Goal: Task Accomplishment & Management: Manage account settings

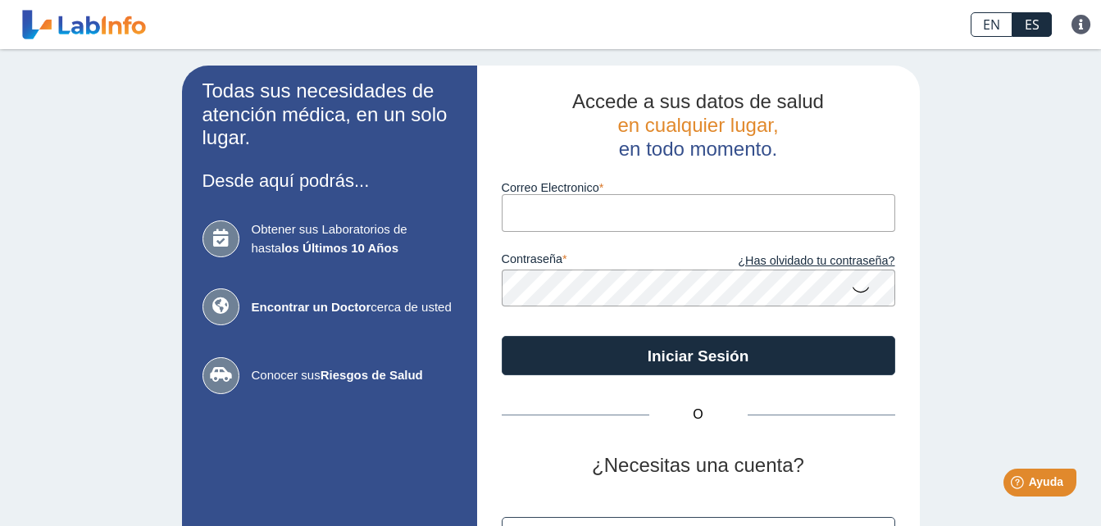
click at [633, 216] on input "Correo Electronico" at bounding box center [699, 212] width 394 height 37
type input "[EMAIL_ADDRESS][DOMAIN_NAME]"
click at [502, 336] on button "Iniciar Sesión" at bounding box center [699, 355] width 394 height 39
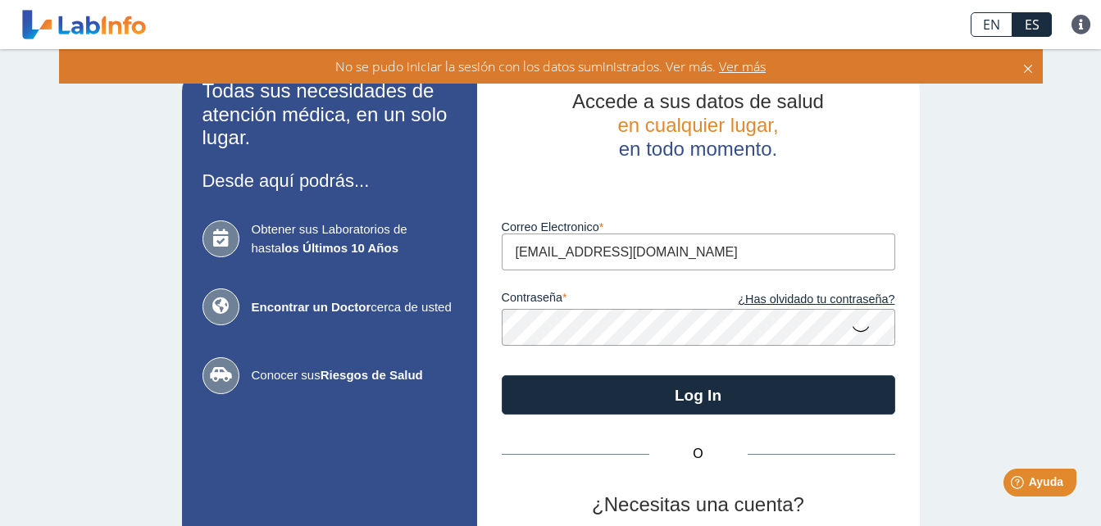
click at [502, 375] on button "Log In" at bounding box center [699, 394] width 394 height 39
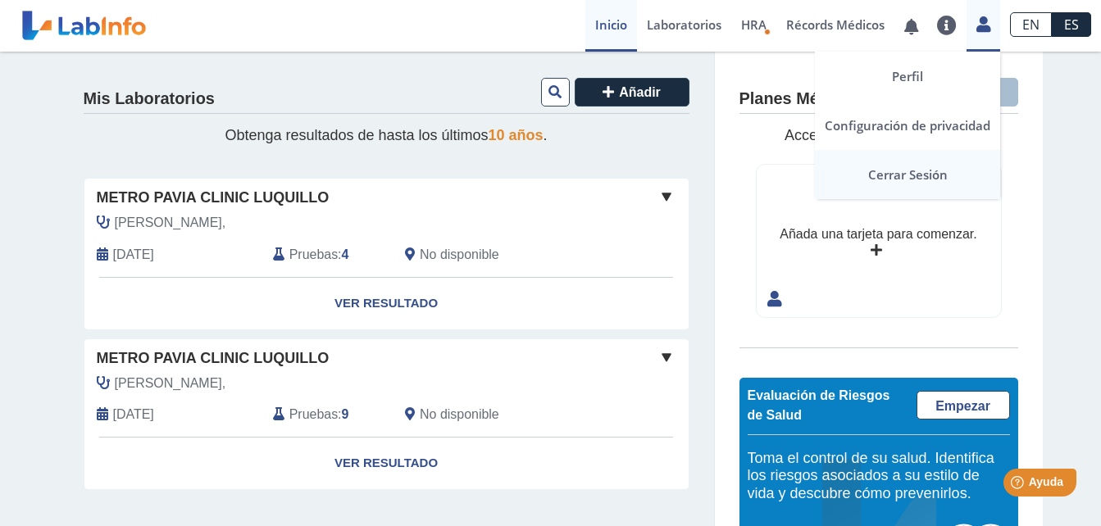
click at [903, 171] on link "Cerrar Sesión" at bounding box center [907, 174] width 185 height 49
